Goal: Find specific page/section: Find specific page/section

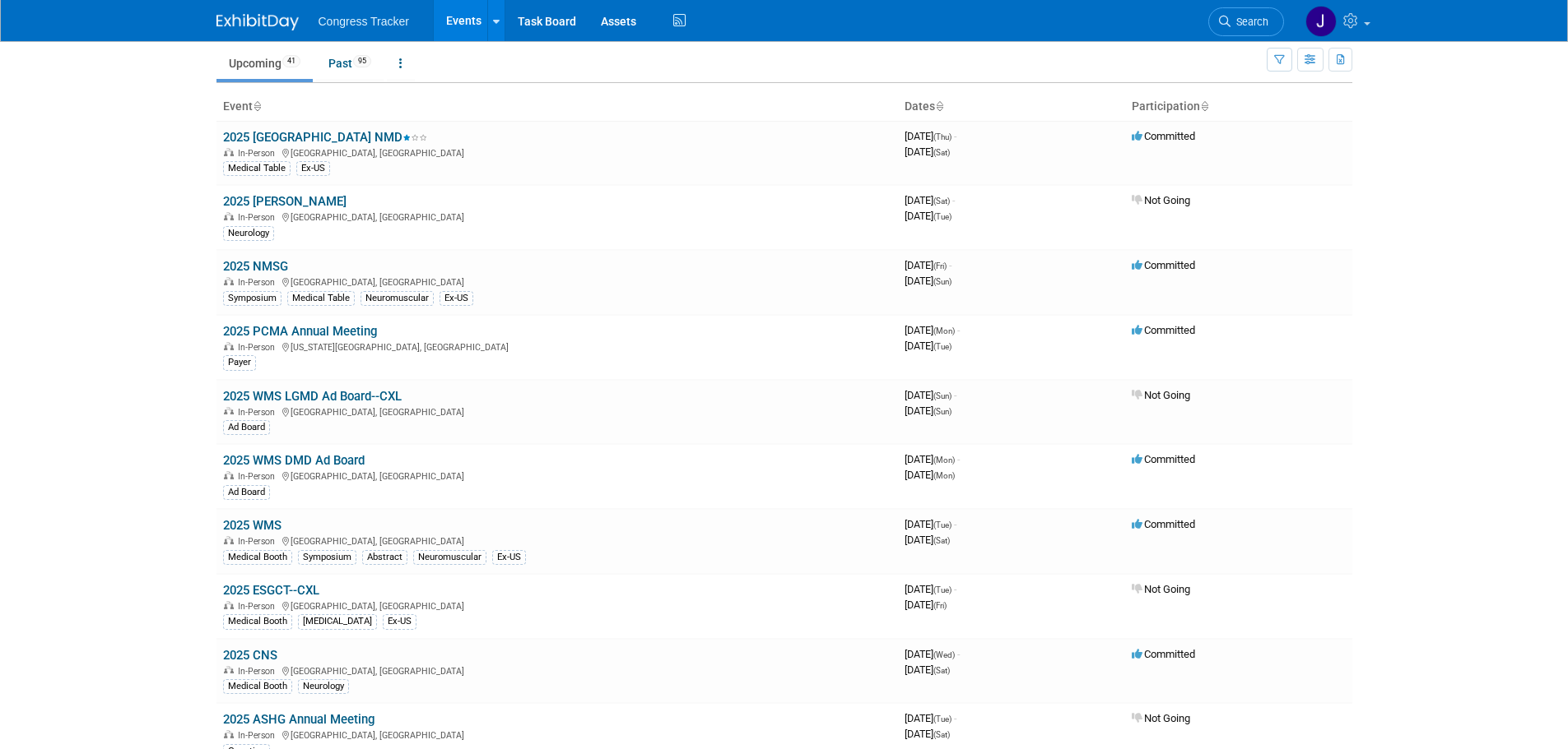
scroll to position [82, 0]
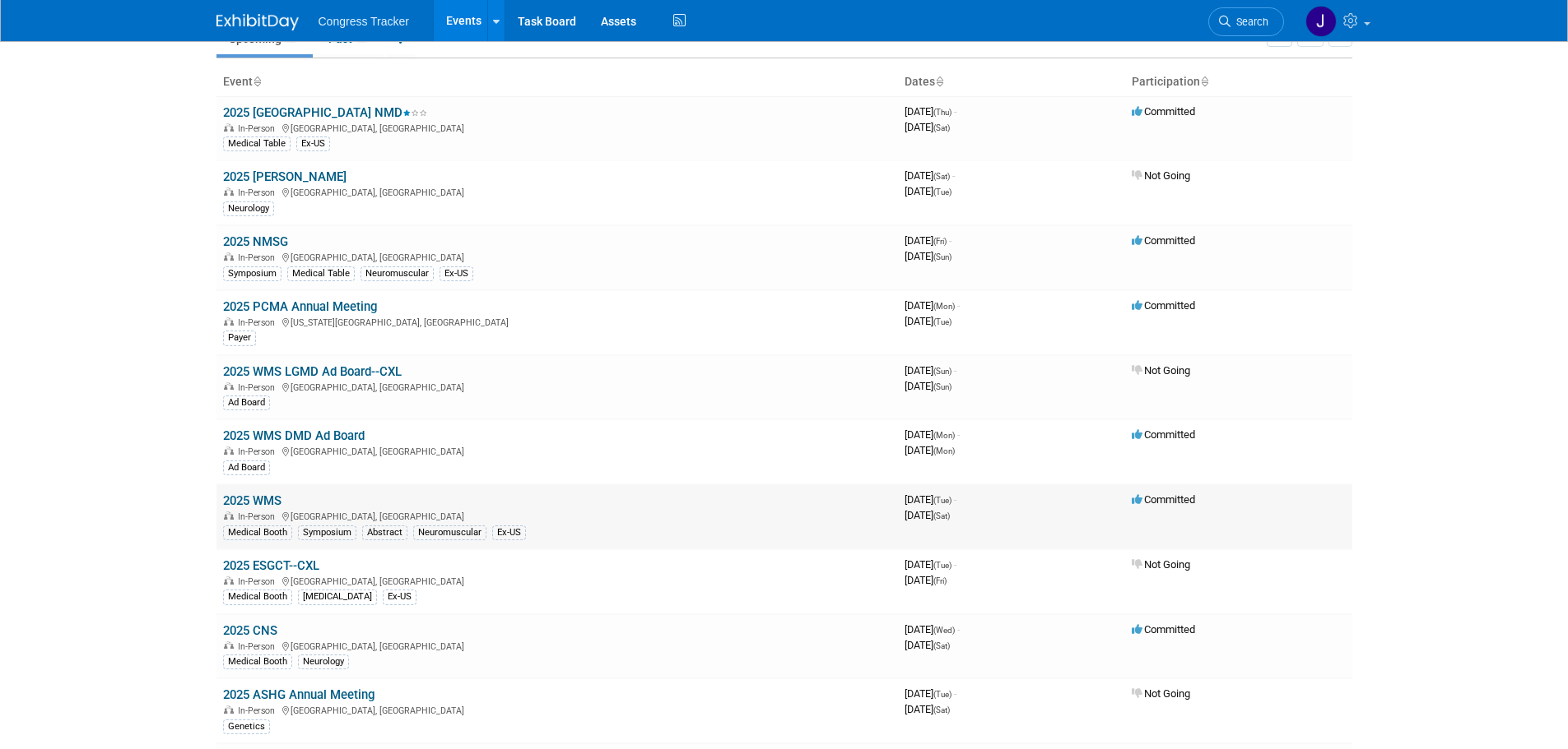
click at [236, 499] on link "2025 WMS" at bounding box center [252, 501] width 59 height 15
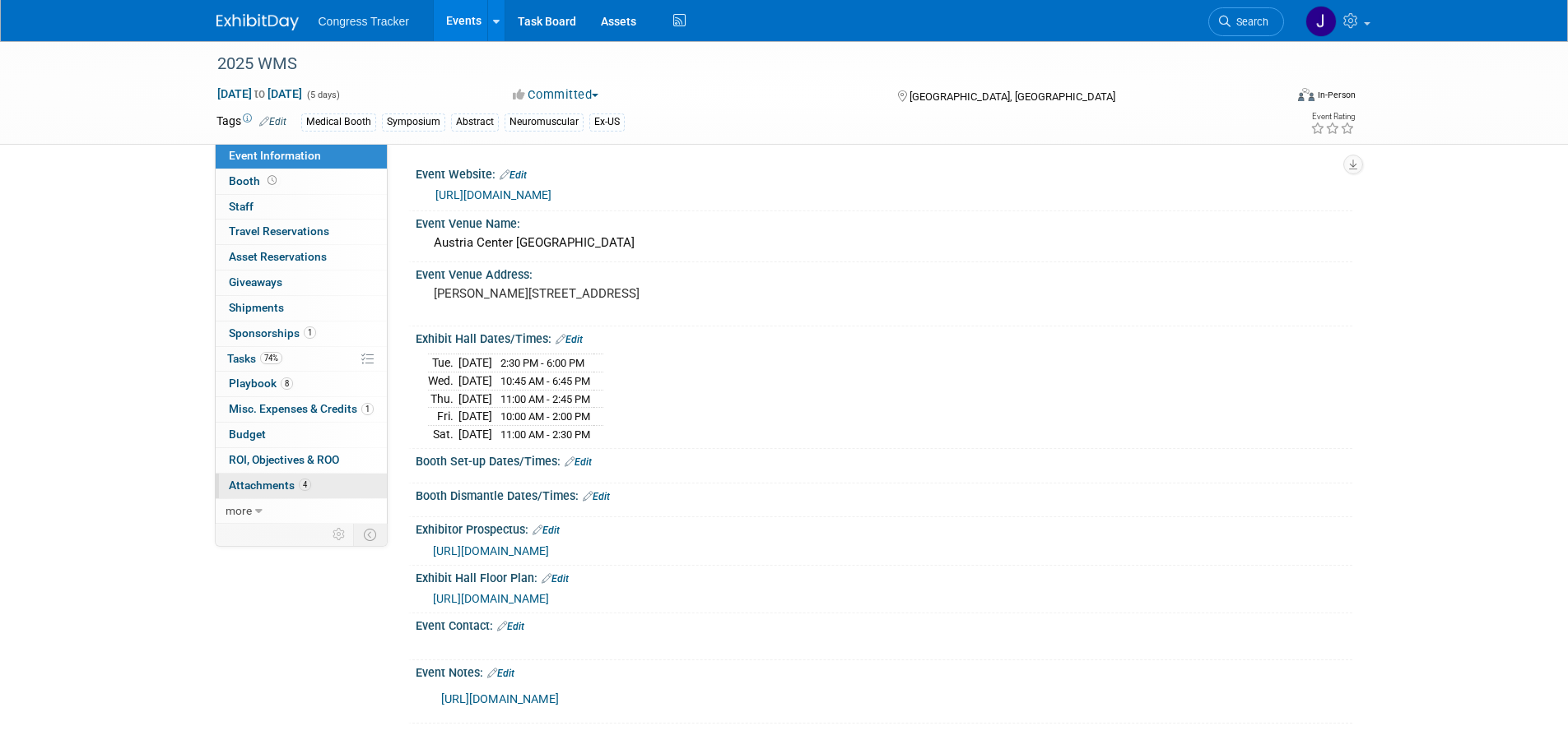
click at [275, 479] on span "Attachments 4" at bounding box center [270, 486] width 82 height 13
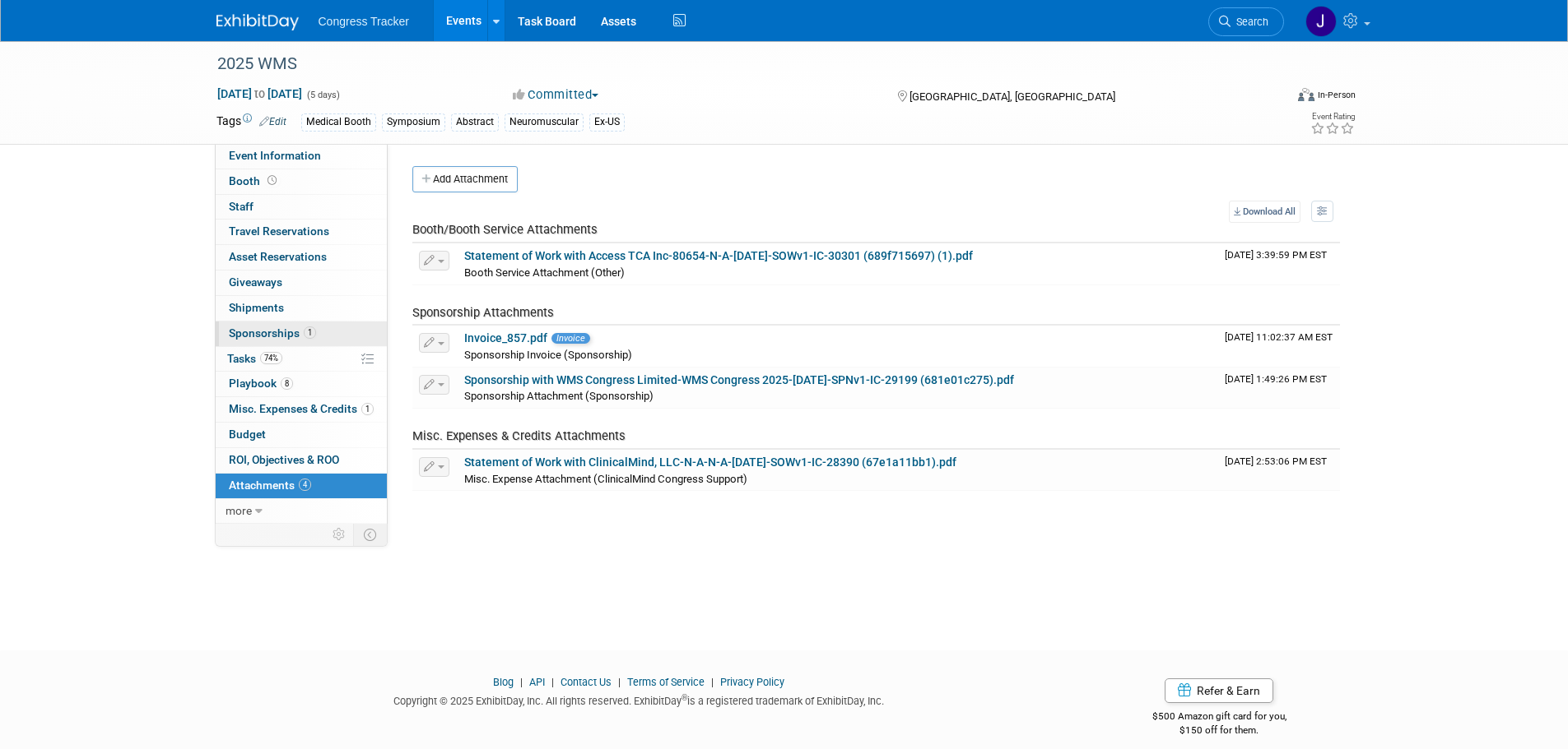
click at [248, 333] on span "Sponsorships 1" at bounding box center [272, 333] width 87 height 13
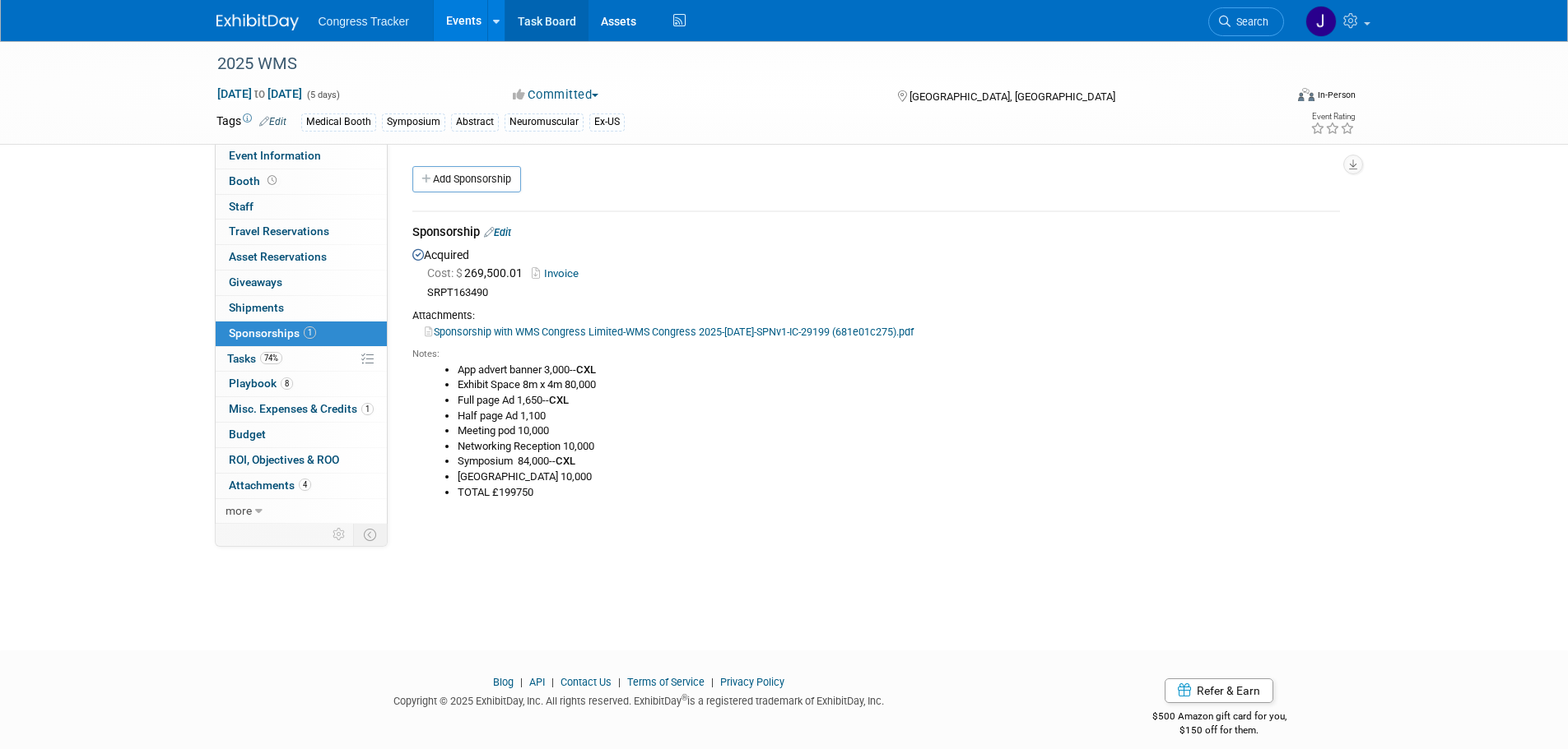
click at [554, 21] on link "Task Board" at bounding box center [547, 21] width 83 height 41
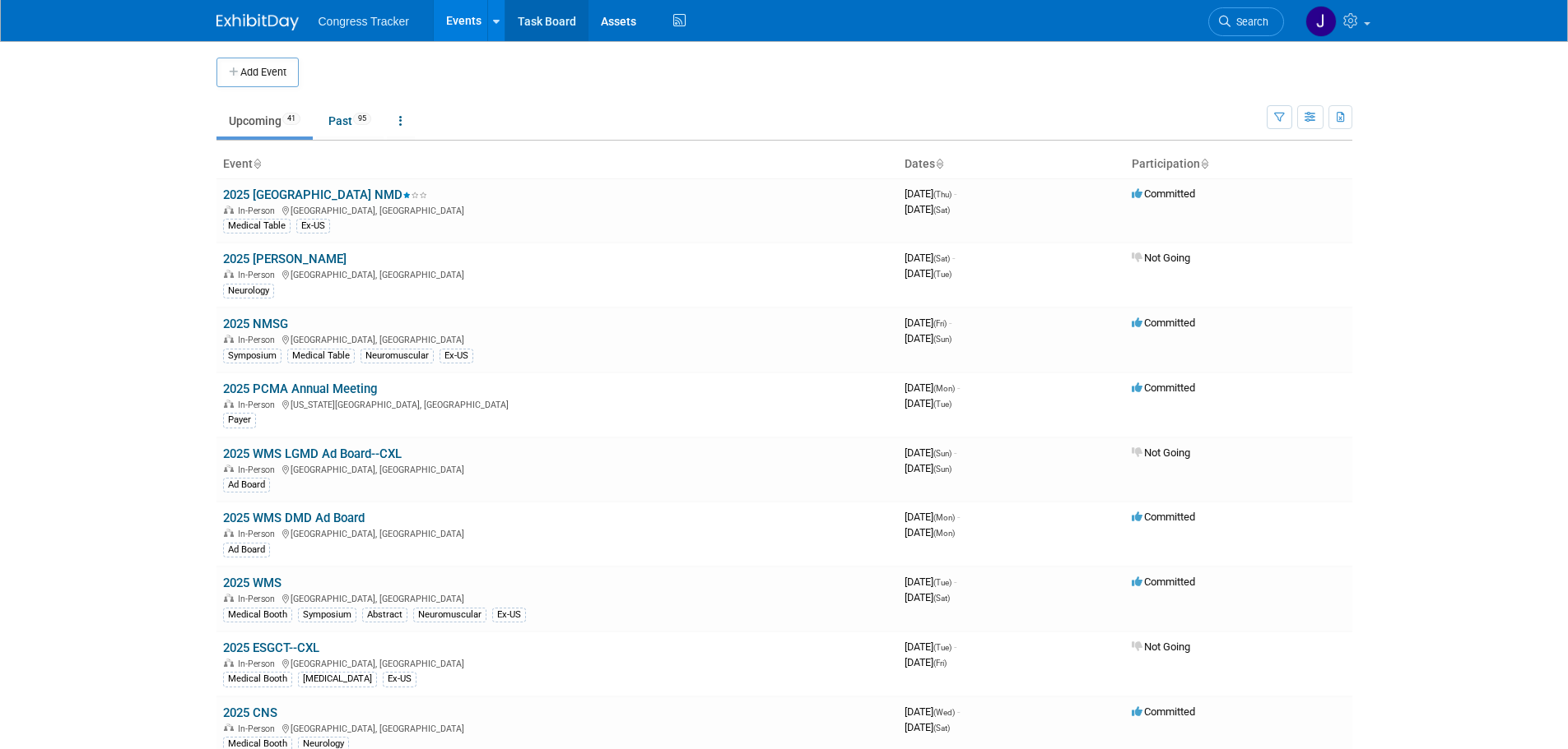
click at [545, 17] on link "Task Board" at bounding box center [547, 21] width 83 height 41
